Goal: Transaction & Acquisition: Purchase product/service

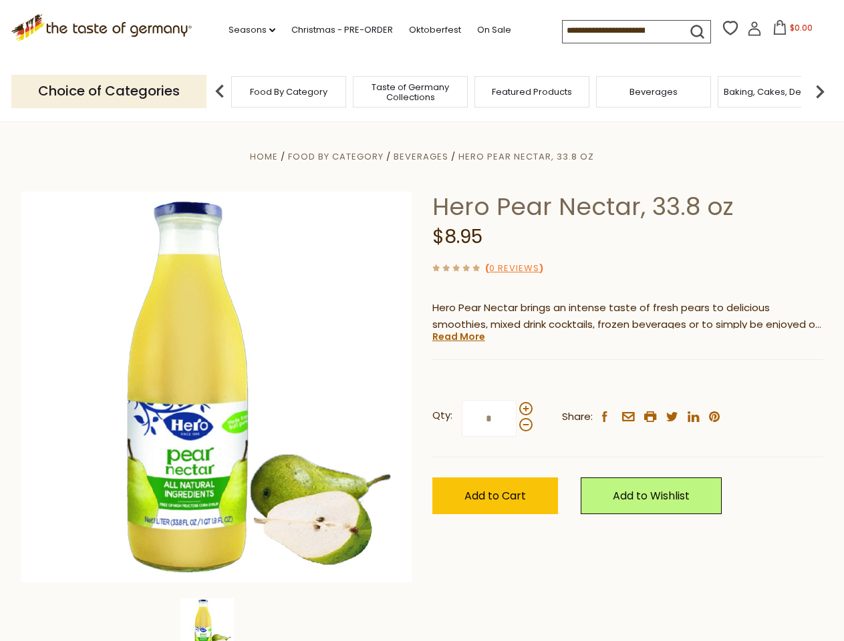
click at [422, 321] on div "Home Food By Category [GEOGRAPHIC_DATA] Hero Pear Nectar, 33.8 oz Hero Pear Nec…" at bounding box center [422, 405] width 822 height 514
click at [246, 30] on link "Seasons dropdown_arrow" at bounding box center [251, 30] width 47 height 15
click at [790, 31] on span "$0.00" at bounding box center [801, 27] width 23 height 11
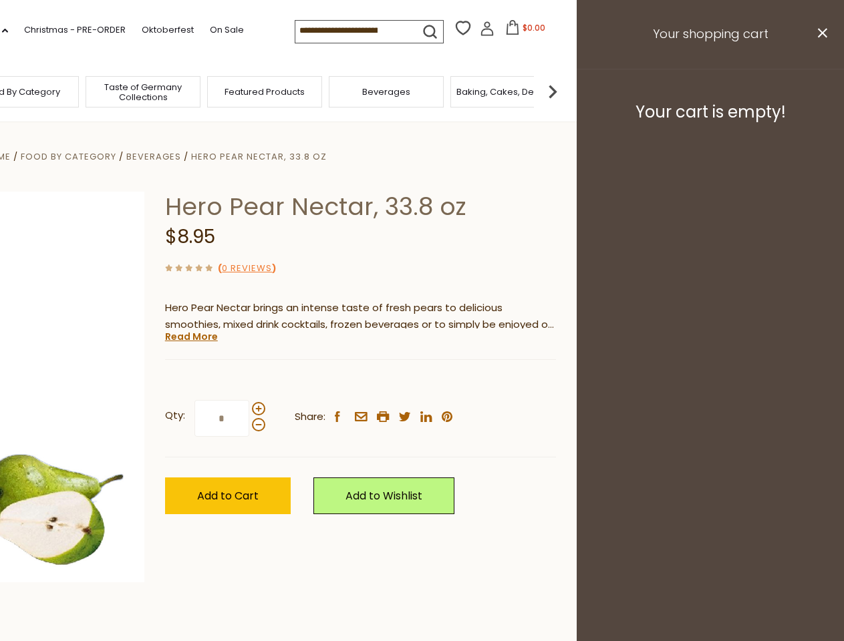
click at [113, 91] on div "All Seasons Recipes Game Day [DATE] [DATE] [DATE][PERSON_NAME] [DATE] Springfes…" at bounding box center [37, 314] width 152 height 566
click at [566, 91] on img at bounding box center [552, 91] width 27 height 27
click at [422, 381] on div "Qty: * Share: facebook email printer twitter linkedin pinterest" at bounding box center [360, 418] width 391 height 77
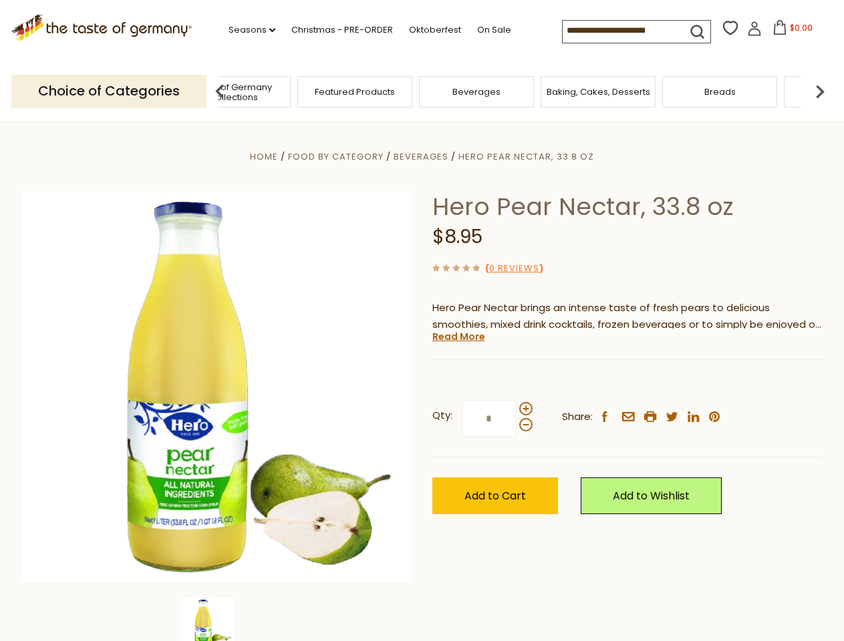
click at [216, 620] on img at bounding box center [206, 625] width 53 height 53
click at [458, 337] on link "Read More" at bounding box center [458, 336] width 53 height 13
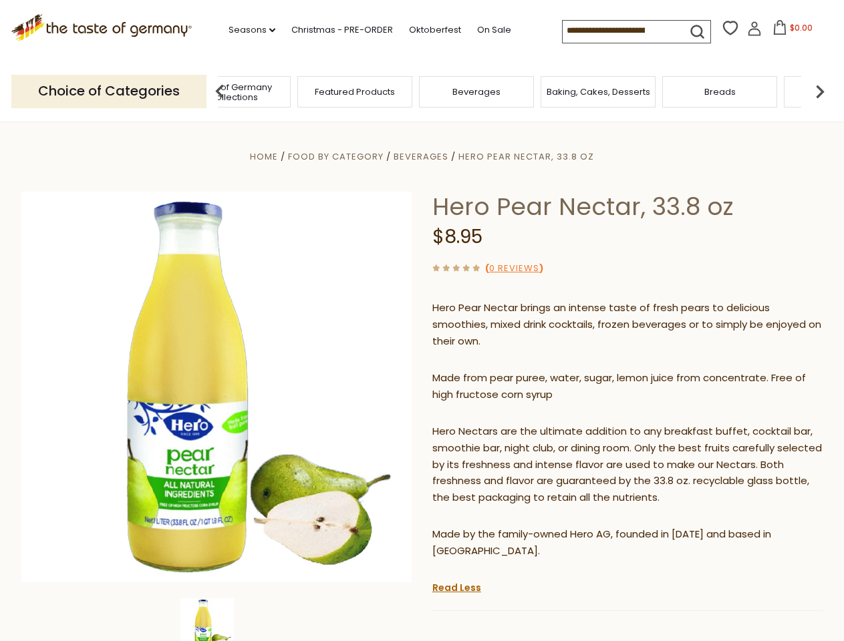
click at [525, 424] on p "Hero Nectars are the ultimate addition to any breakfast buffet, cocktail bar, s…" at bounding box center [627, 465] width 391 height 83
